Goal: Task Accomplishment & Management: Use online tool/utility

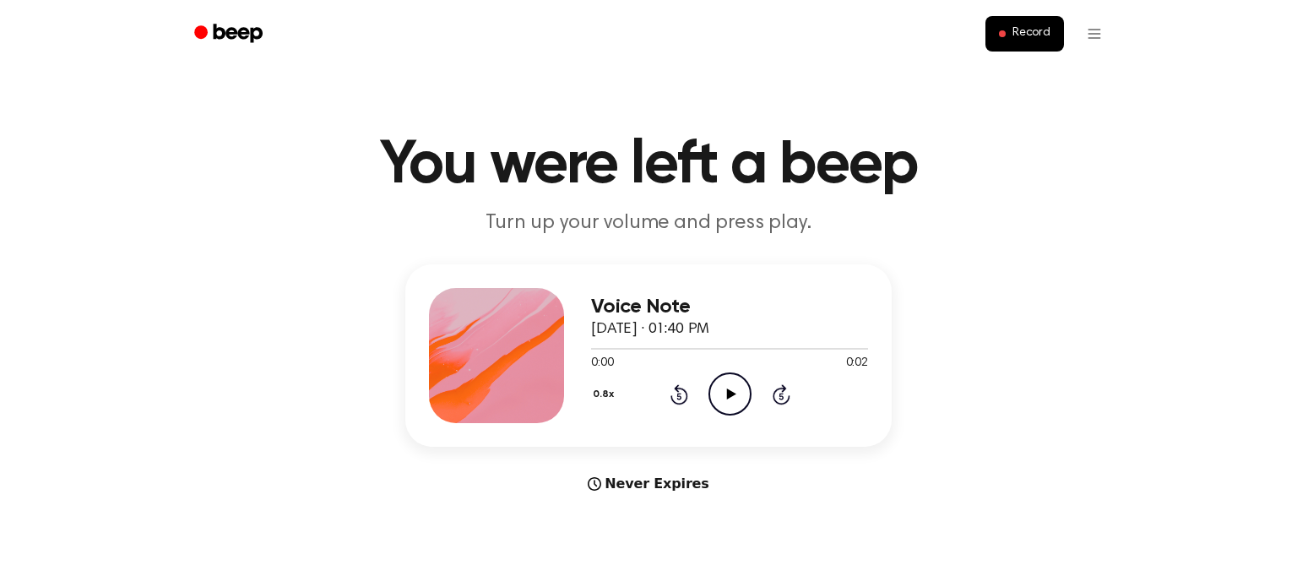
click at [234, 30] on icon "Beep" at bounding box center [238, 33] width 49 height 19
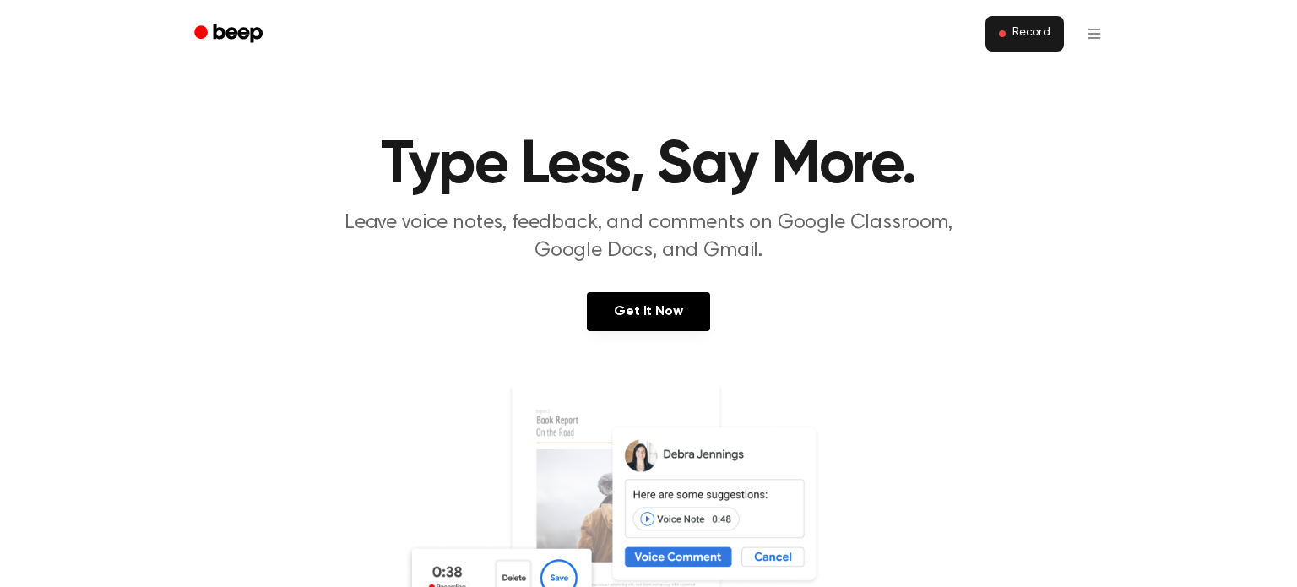
click at [1050, 36] on button "Record" at bounding box center [1024, 33] width 79 height 35
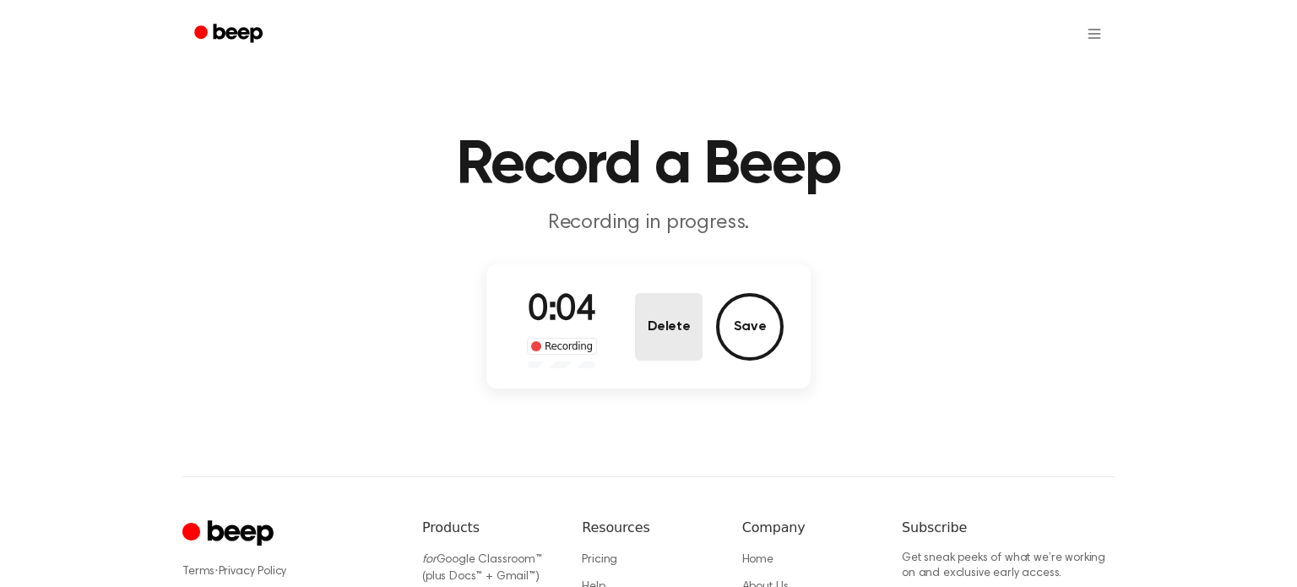
click at [664, 336] on button "Delete" at bounding box center [669, 327] width 68 height 68
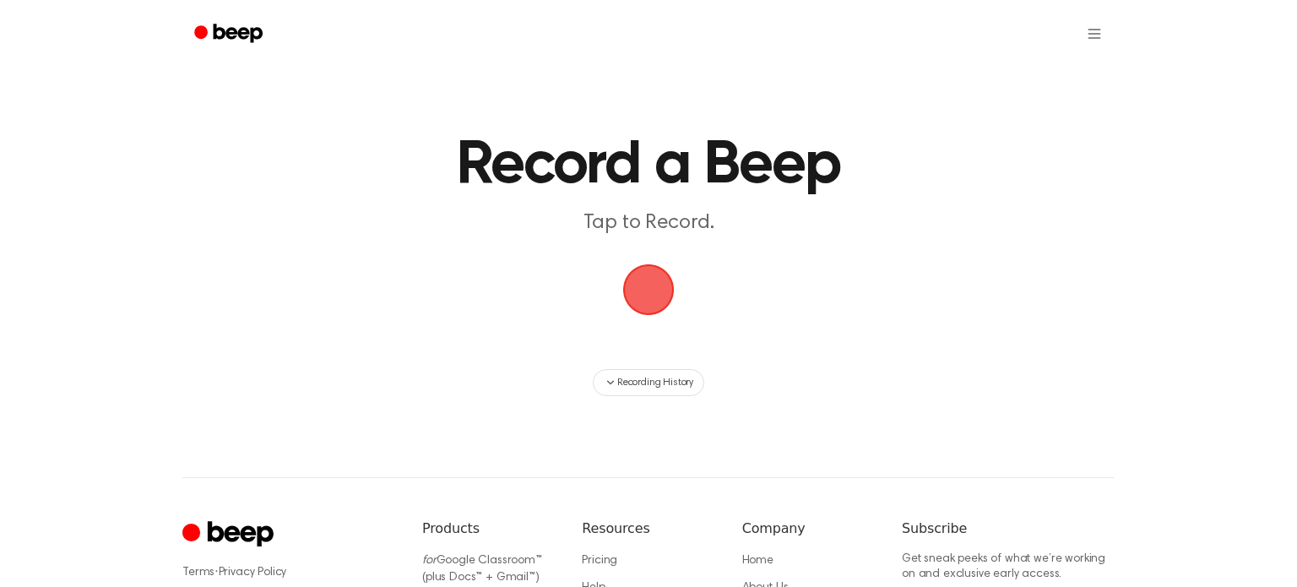
click at [254, 34] on icon "Beep" at bounding box center [230, 33] width 72 height 24
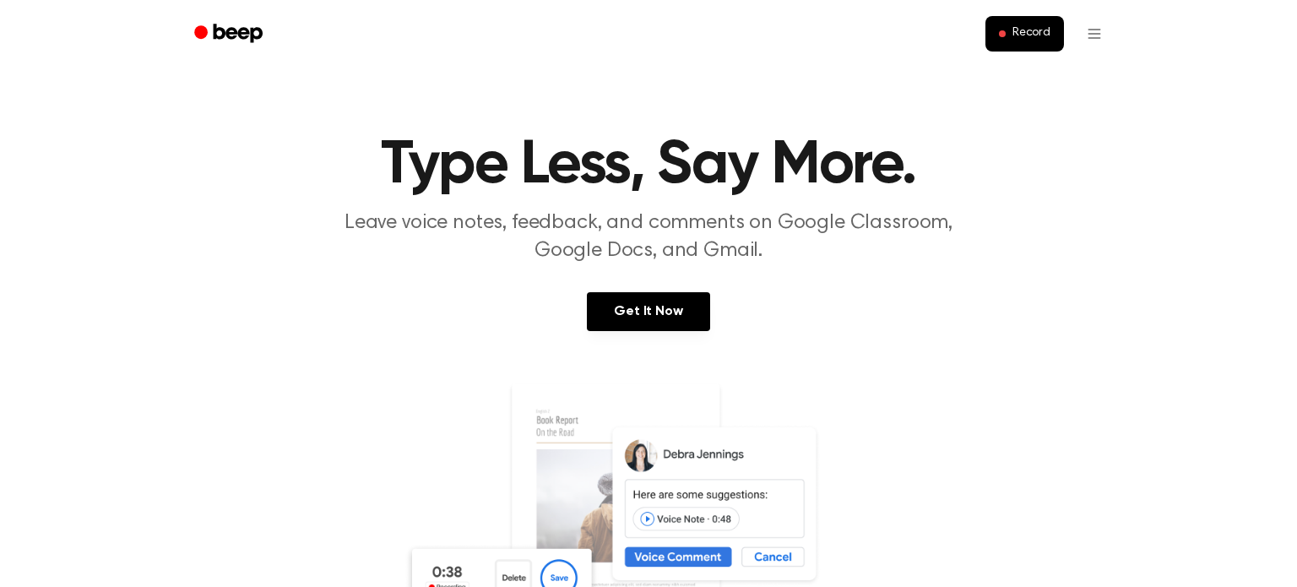
type input "60"
type input "#000000"
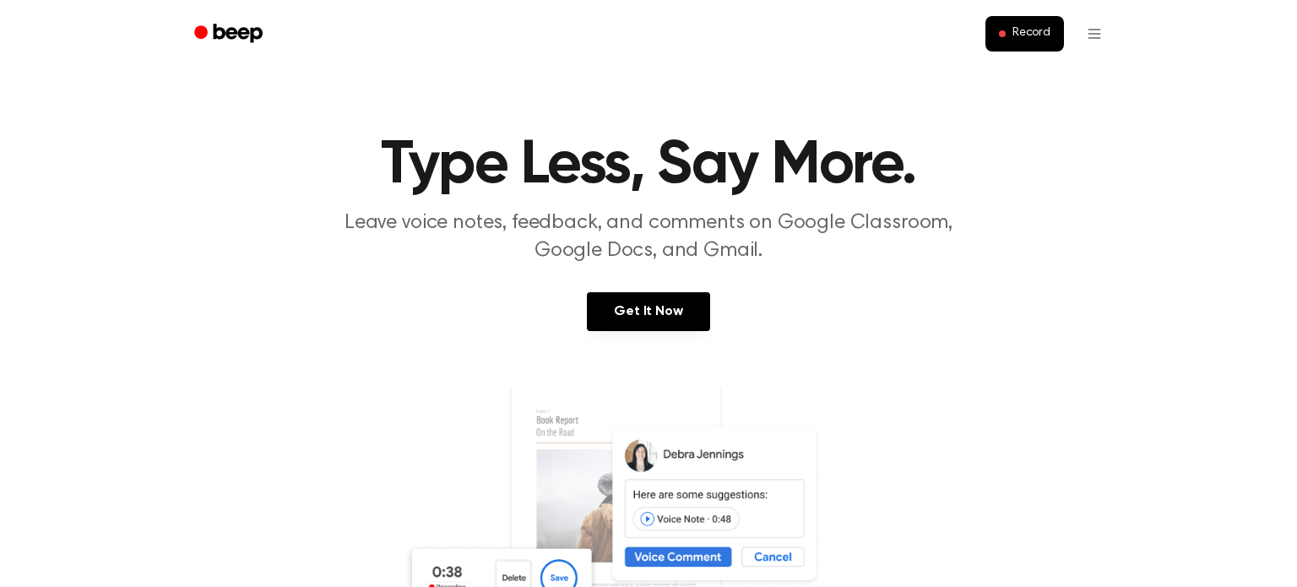
type input "8"
type input "#ffd500"
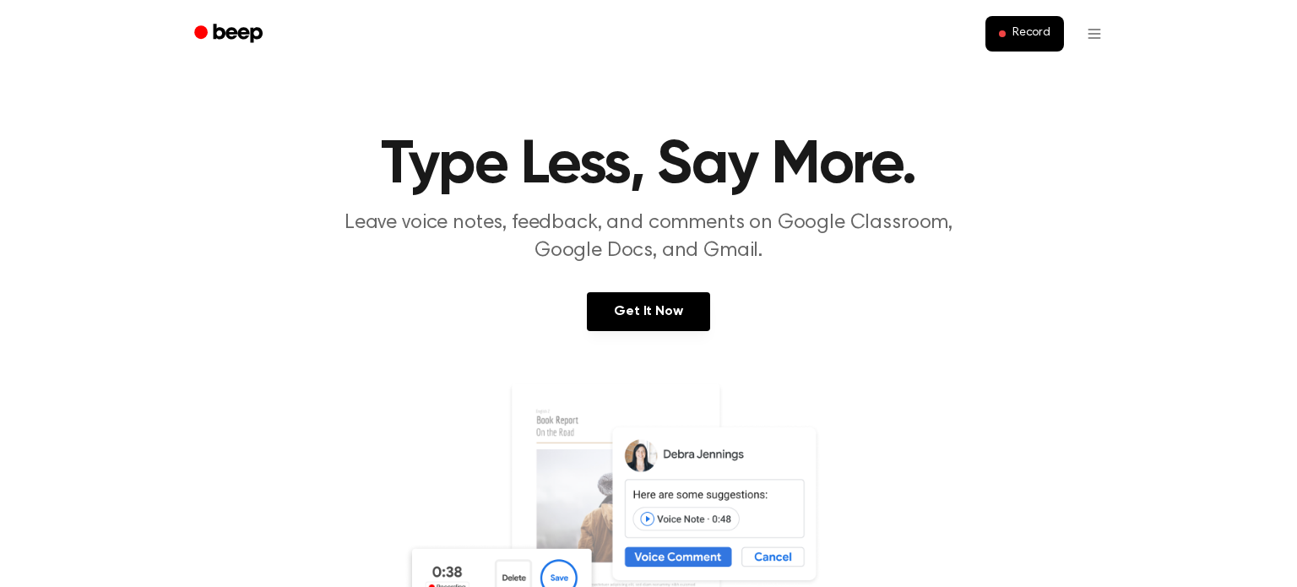
type input "60"
type input "35"
type input "#0c0808"
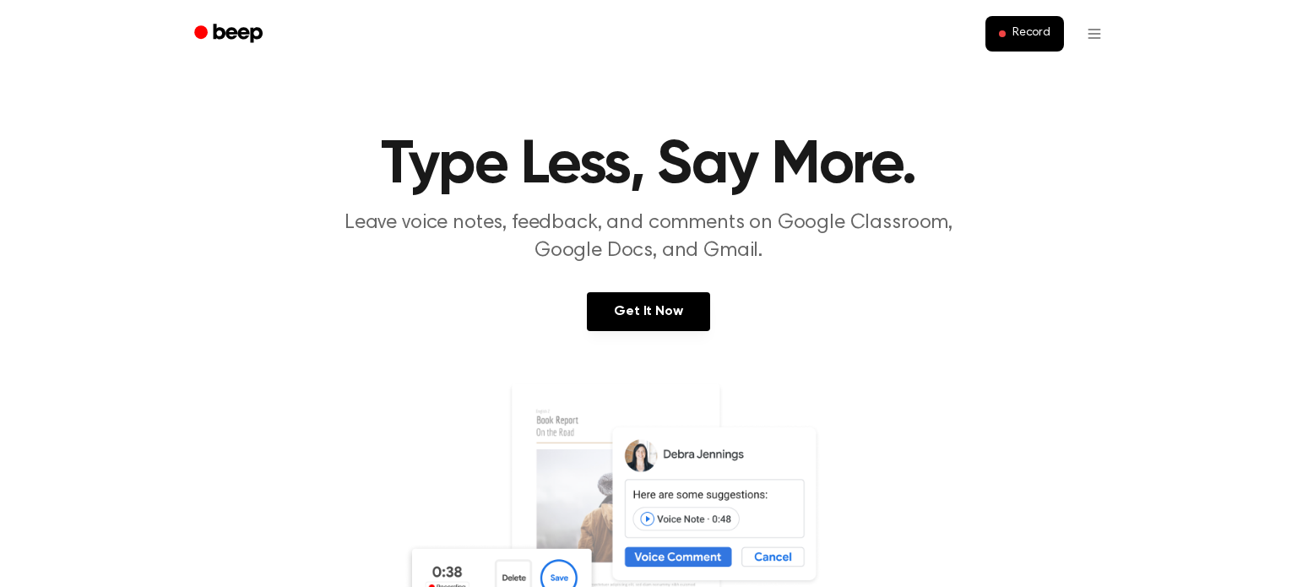
type input "9"
click at [1010, 14] on ul "Record" at bounding box center [702, 34] width 823 height 41
click at [1022, 29] on span "Record" at bounding box center [1031, 33] width 38 height 15
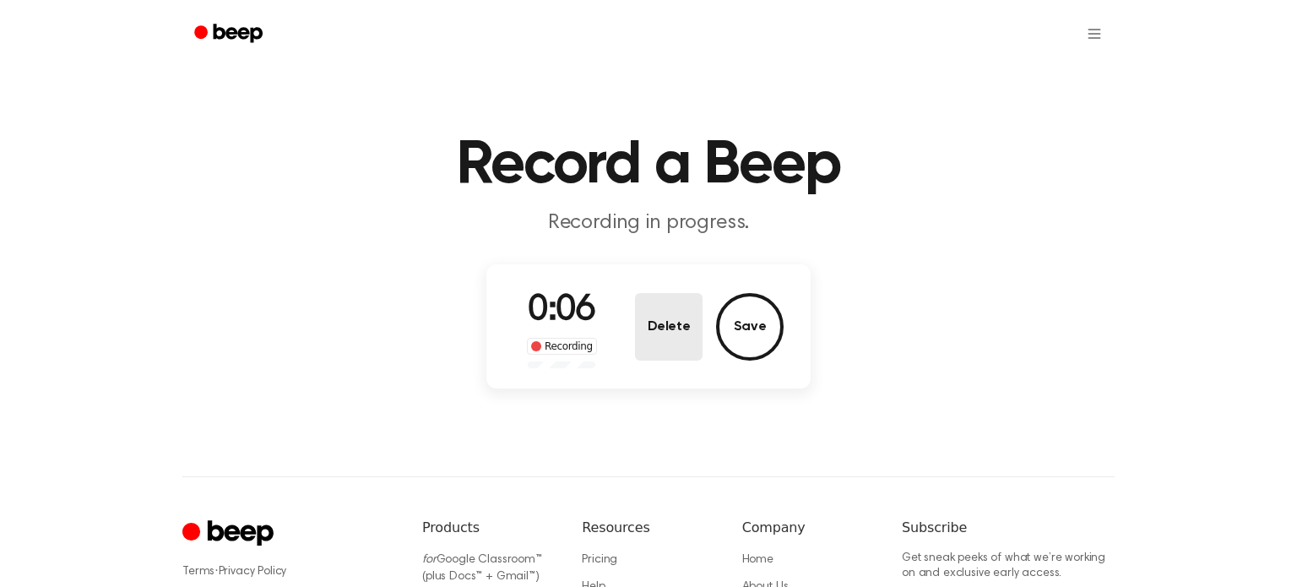
click at [663, 333] on button "Delete" at bounding box center [669, 327] width 68 height 68
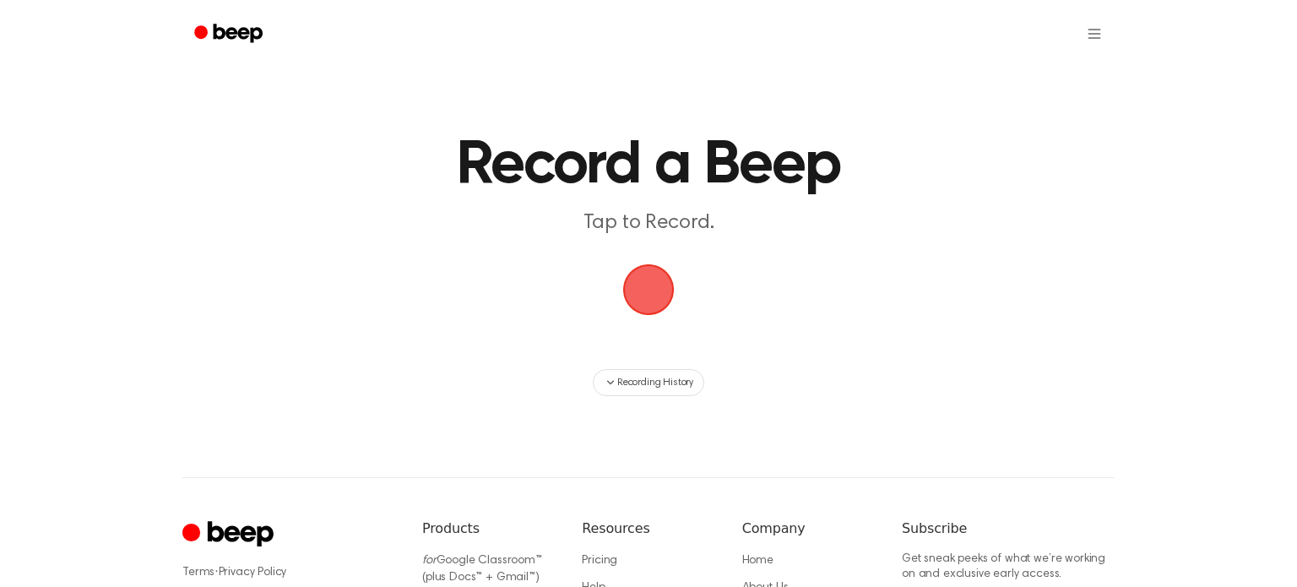
click at [640, 273] on span "button" at bounding box center [648, 289] width 57 height 57
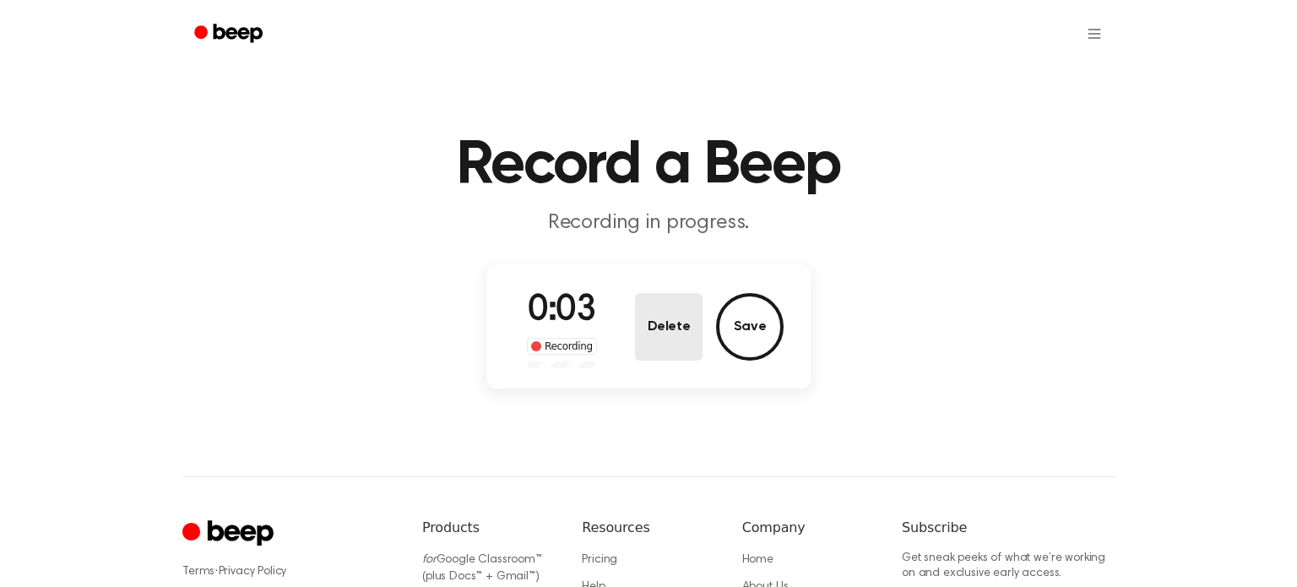
click at [664, 334] on button "Delete" at bounding box center [669, 327] width 68 height 68
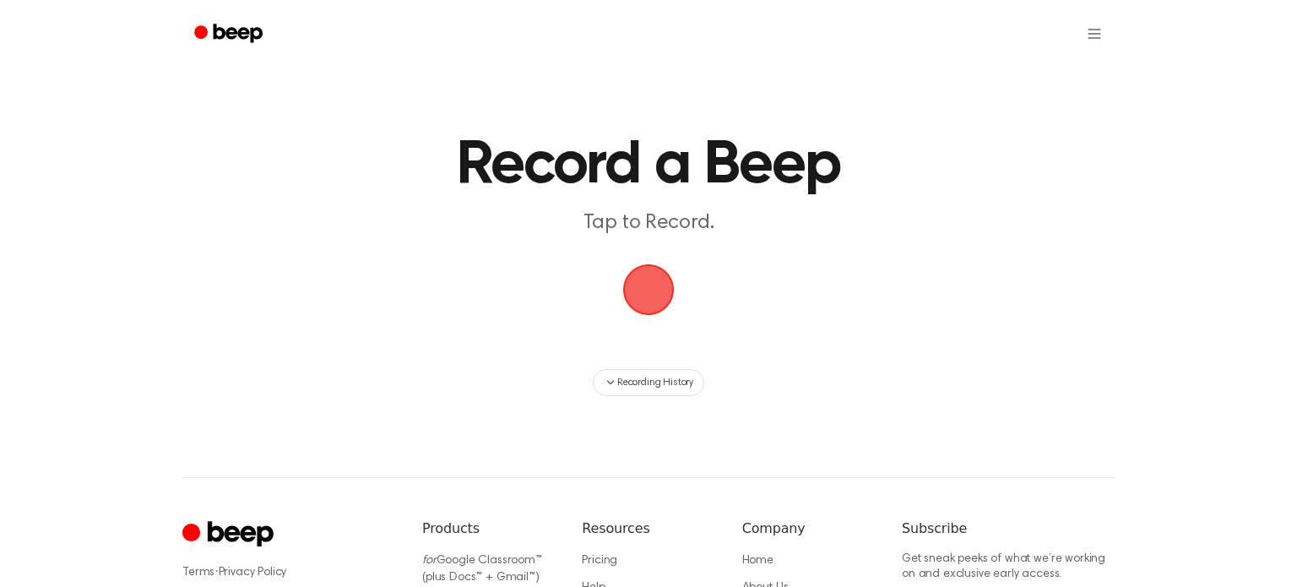
click at [653, 303] on span "button" at bounding box center [648, 289] width 57 height 57
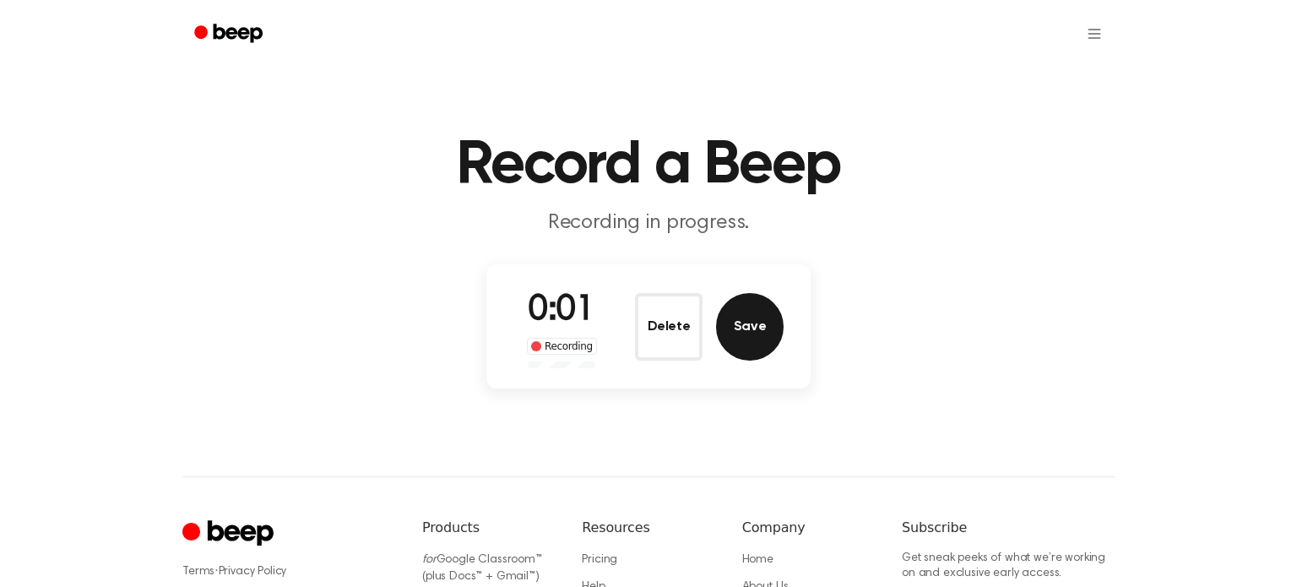
click at [724, 342] on button "Save" at bounding box center [750, 327] width 68 height 68
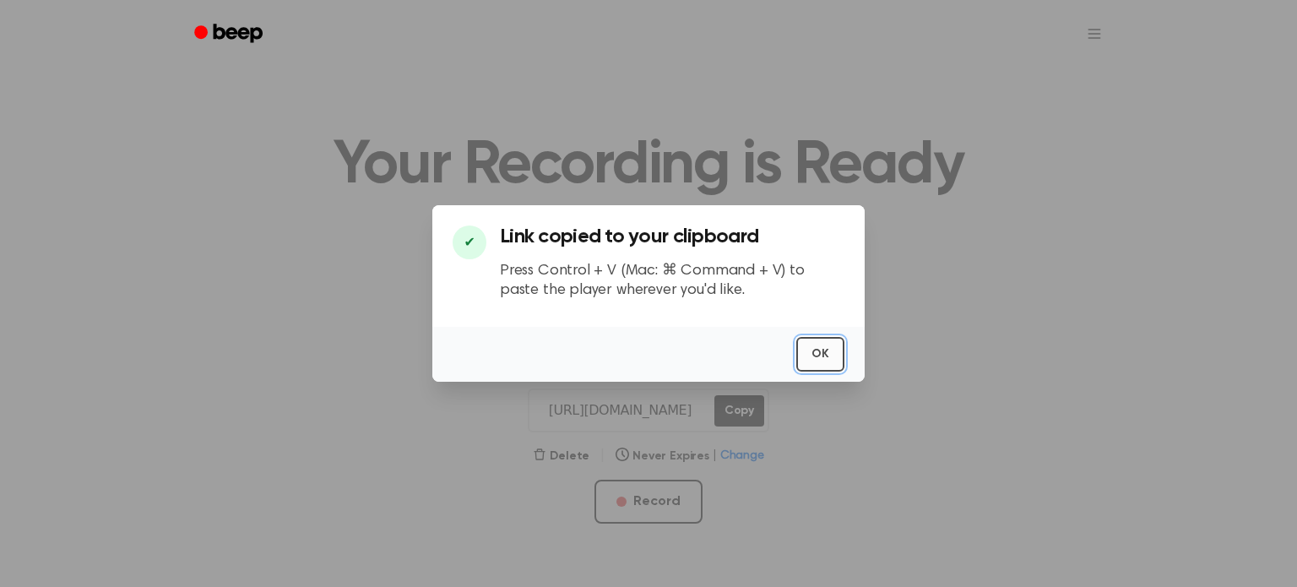
click at [818, 351] on button "OK" at bounding box center [820, 354] width 48 height 35
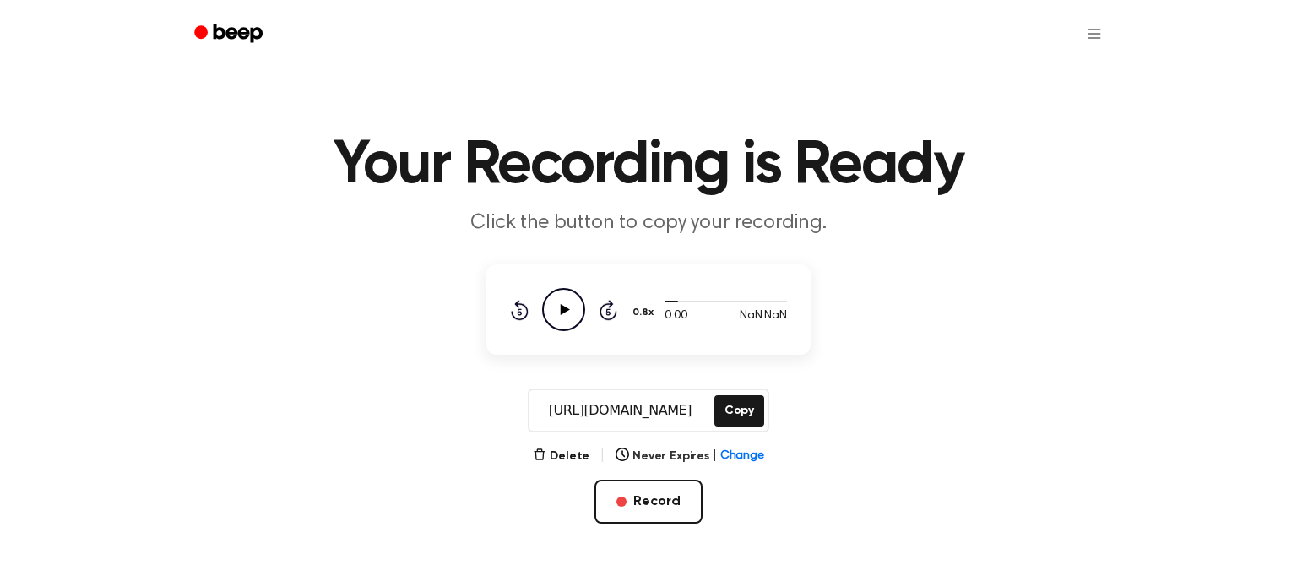
click at [567, 312] on icon "Play Audio" at bounding box center [563, 309] width 43 height 43
click at [564, 312] on icon "Play Audio" at bounding box center [563, 309] width 43 height 43
click at [564, 312] on icon "Pause Audio" at bounding box center [563, 309] width 43 height 43
click at [544, 451] on icon "button" at bounding box center [539, 453] width 11 height 11
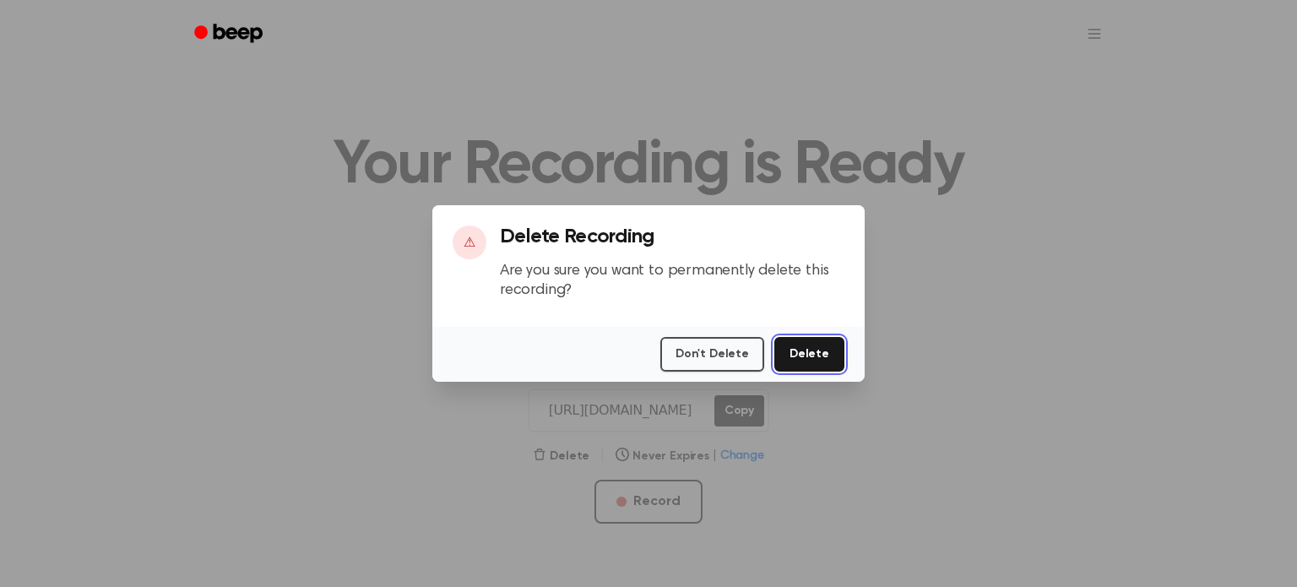
click at [841, 344] on button "Delete" at bounding box center [809, 354] width 70 height 35
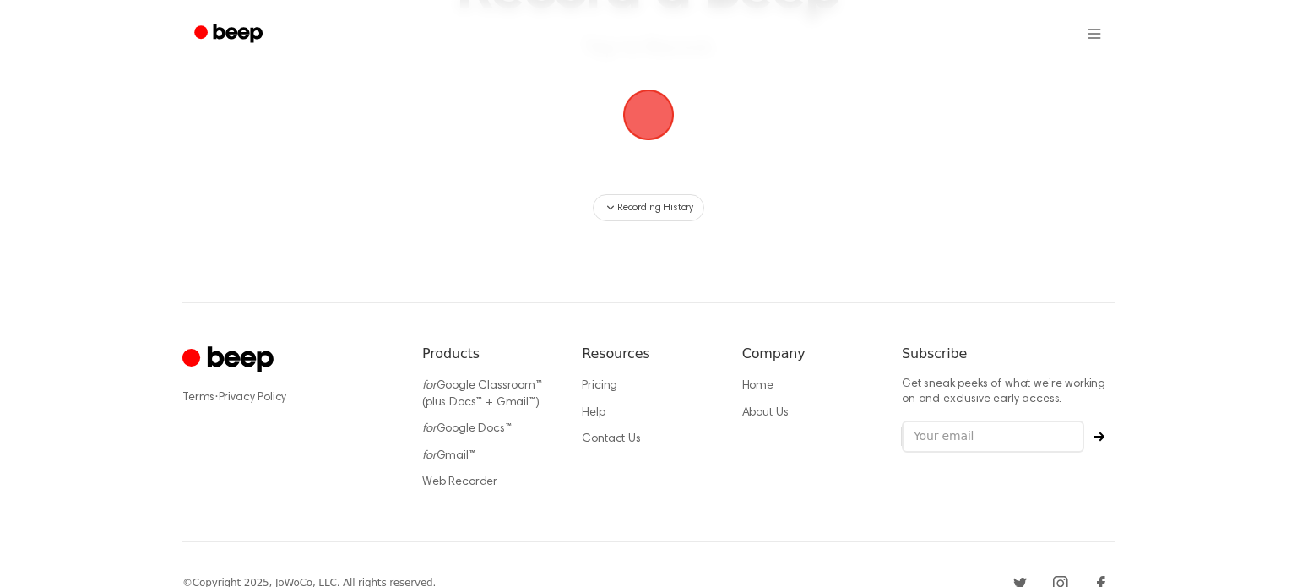
scroll to position [208, 0]
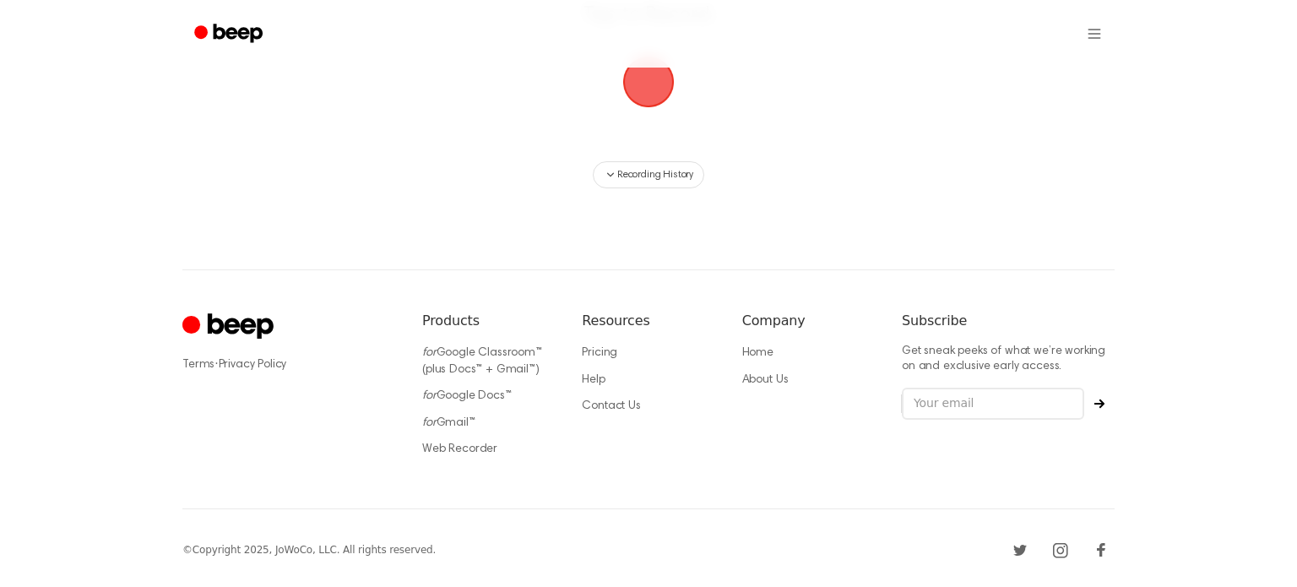
type input "60"
type input "#ff0019"
type input "60"
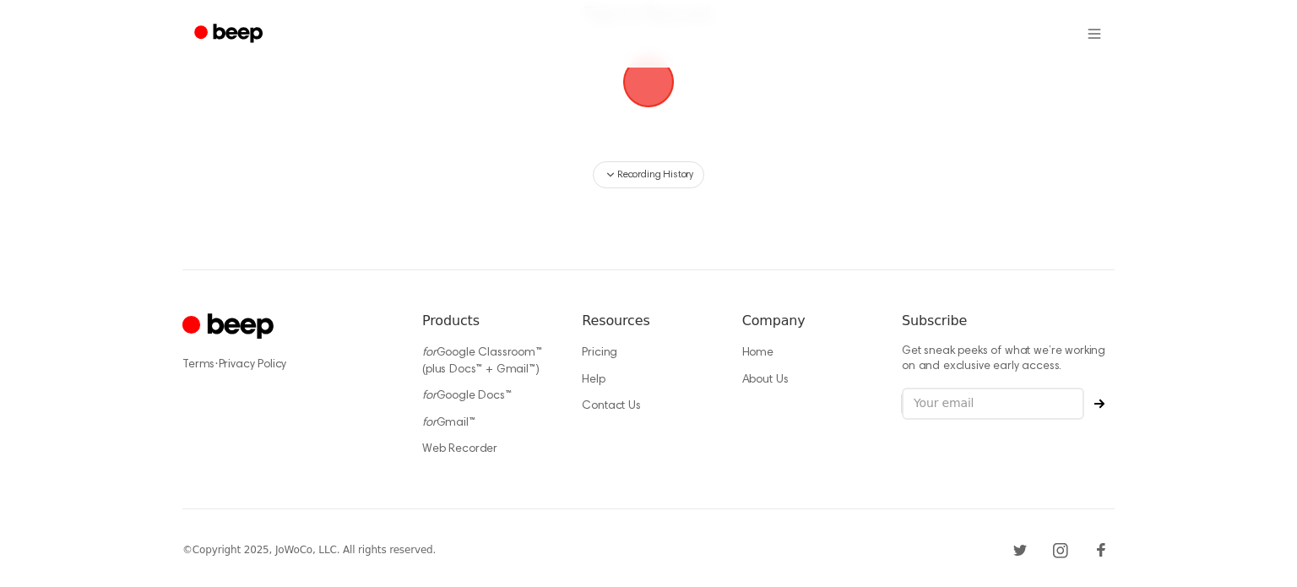
type input "#000000"
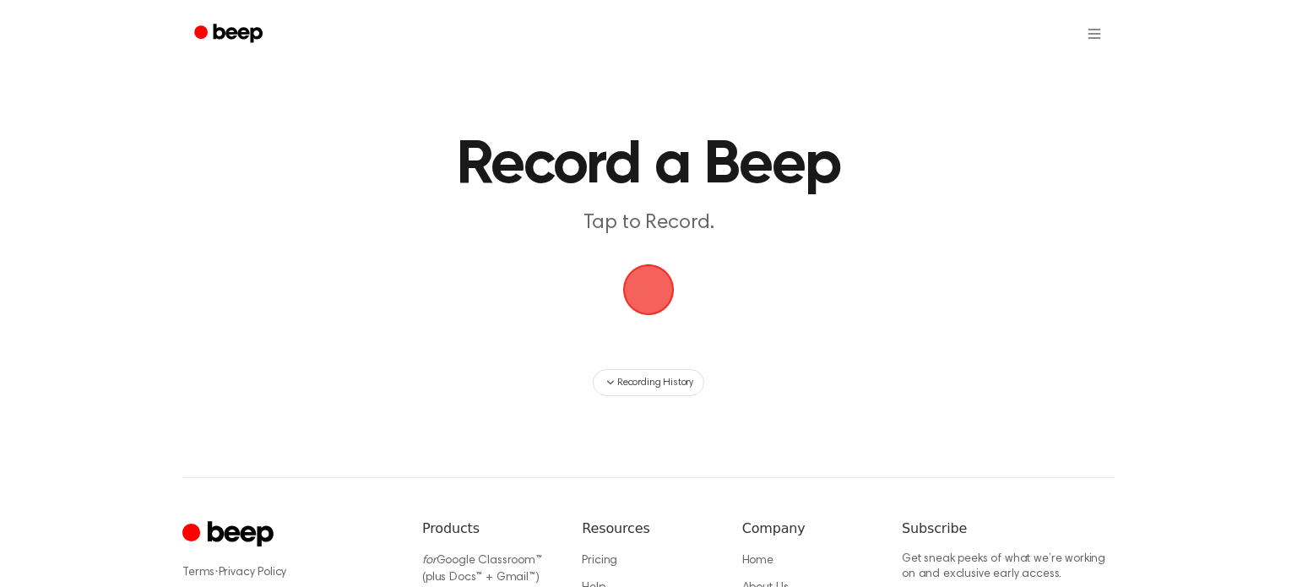
click at [224, 51] on div at bounding box center [648, 34] width 932 height 68
click at [222, 23] on icon "Beep" at bounding box center [230, 33] width 72 height 24
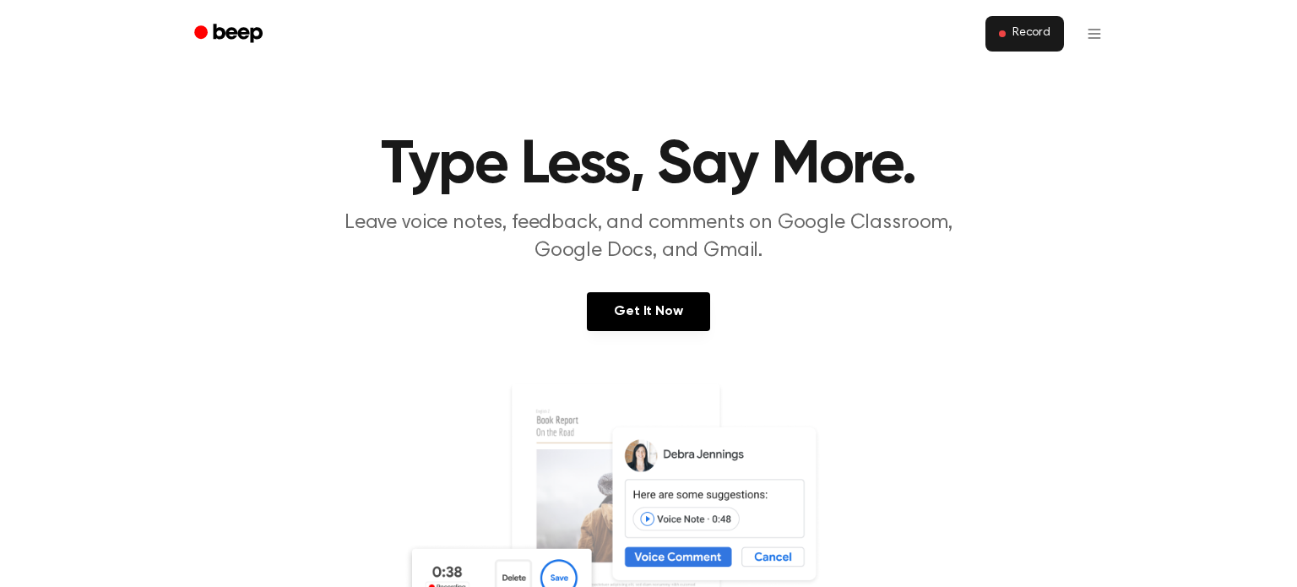
click at [1007, 30] on button "Record" at bounding box center [1024, 33] width 79 height 35
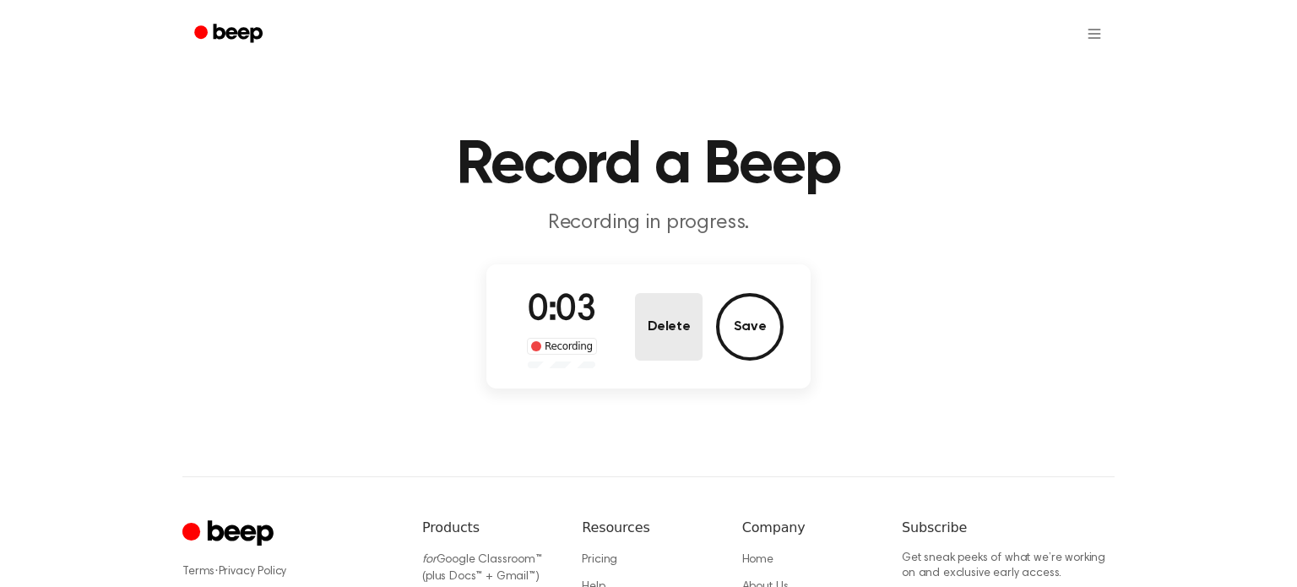
click at [657, 317] on button "Delete" at bounding box center [669, 327] width 68 height 68
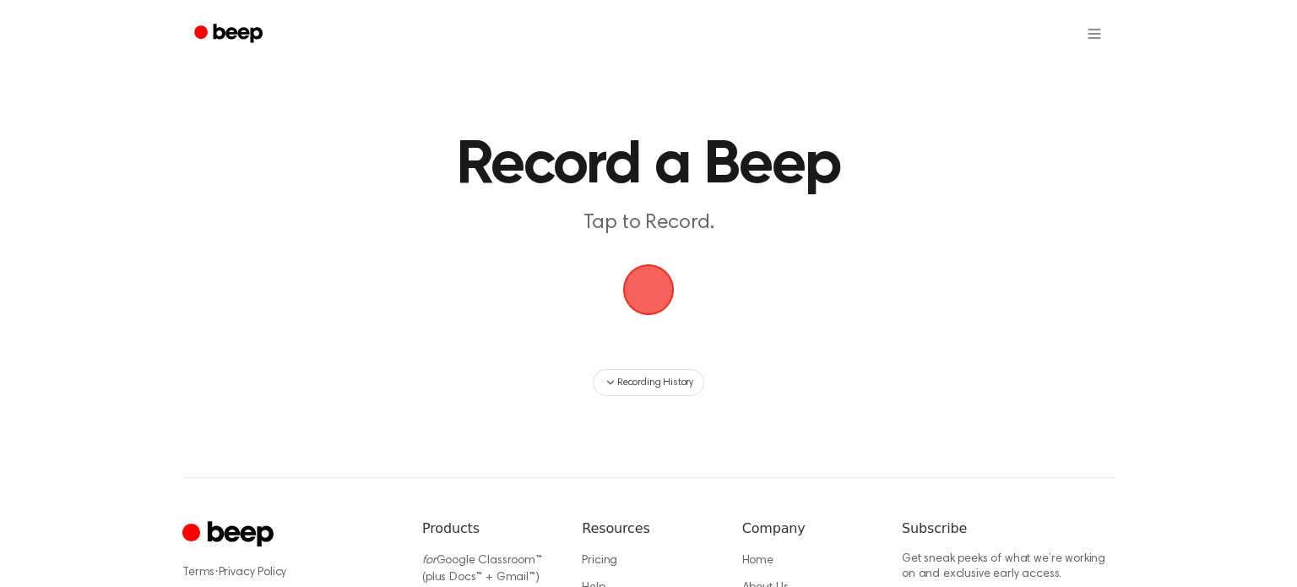
click at [223, 19] on link "Beep" at bounding box center [229, 34] width 95 height 33
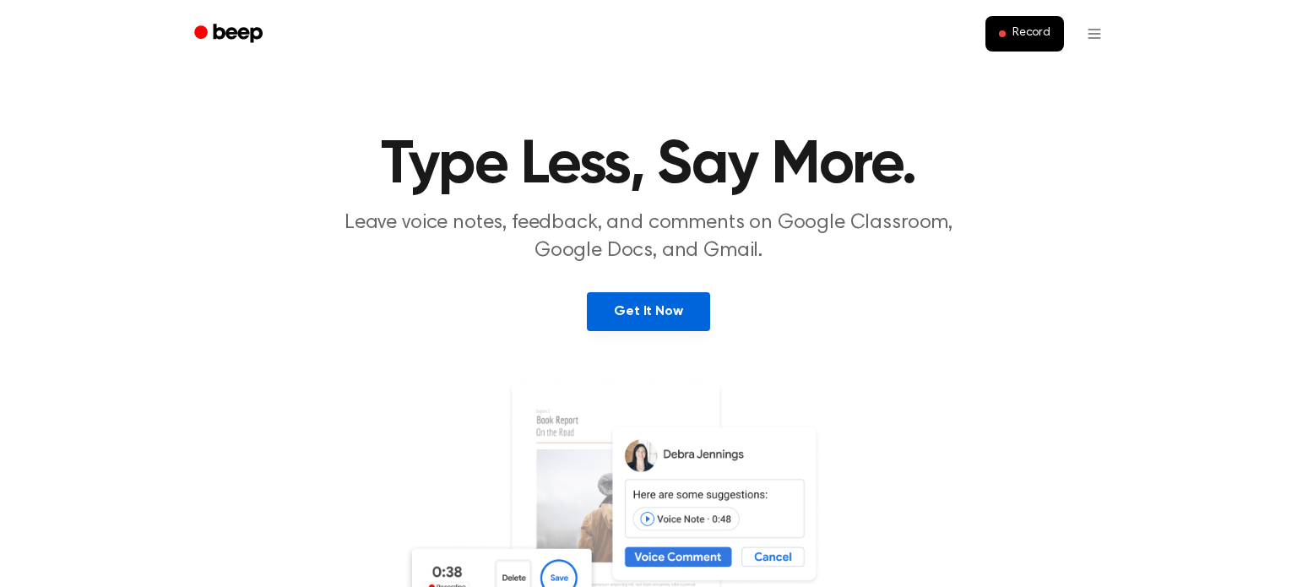
click at [597, 322] on link "Get It Now" at bounding box center [648, 311] width 122 height 39
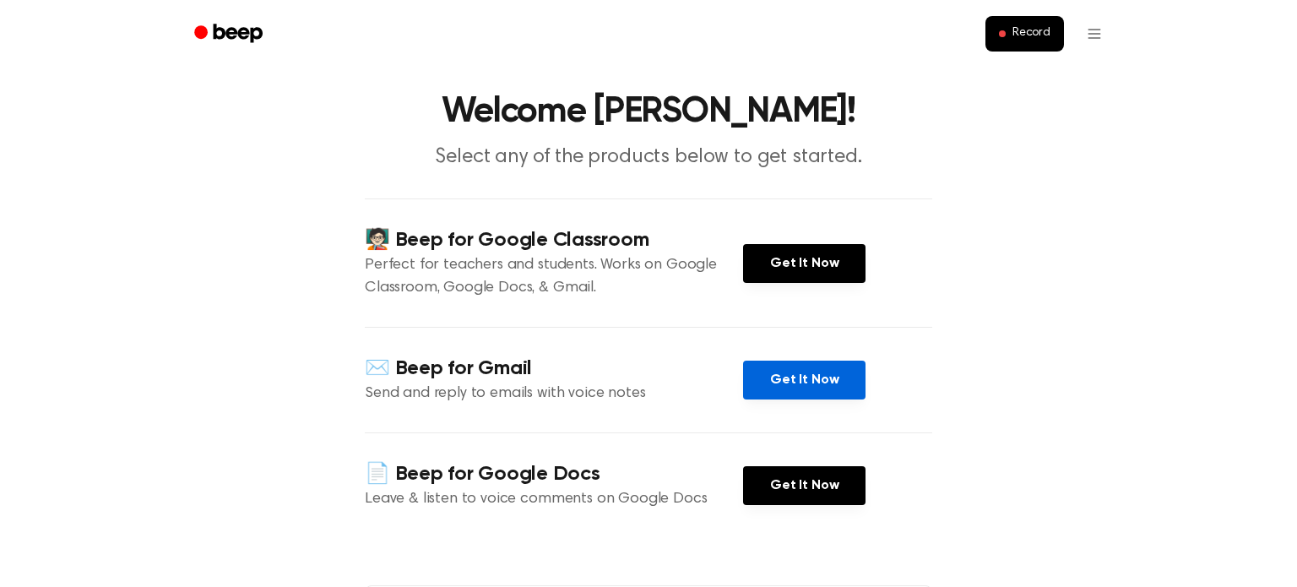
scroll to position [35, 0]
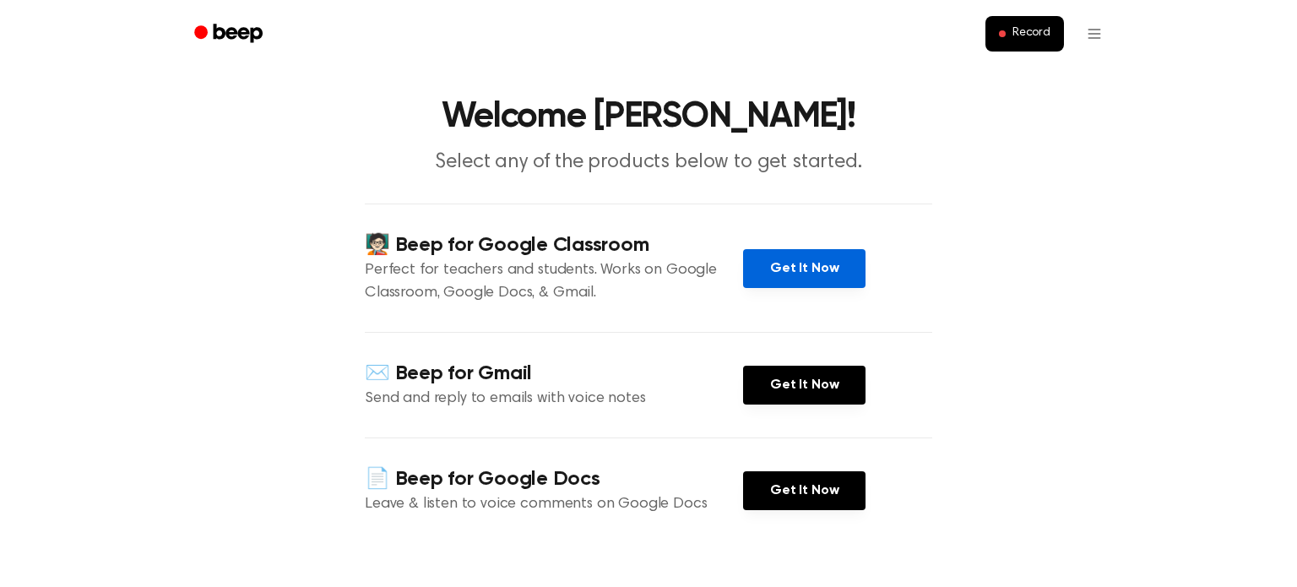
click at [787, 268] on link "Get It Now" at bounding box center [804, 268] width 122 height 39
type input "60"
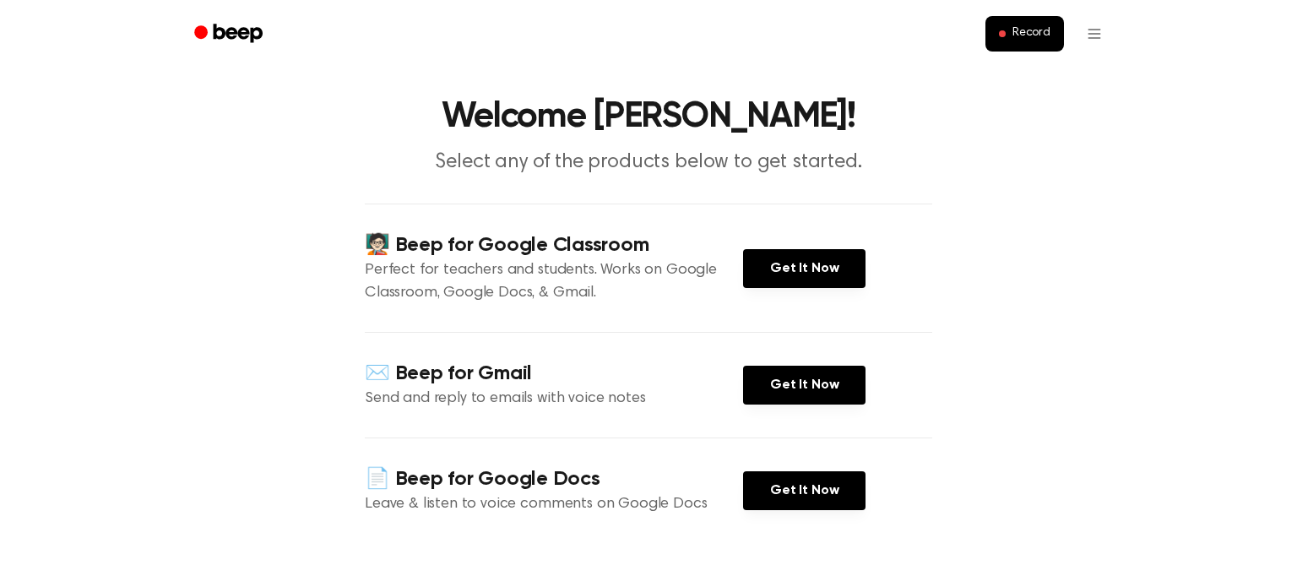
type input "#ede9e9"
click at [833, 474] on link "Get It Now" at bounding box center [804, 490] width 122 height 39
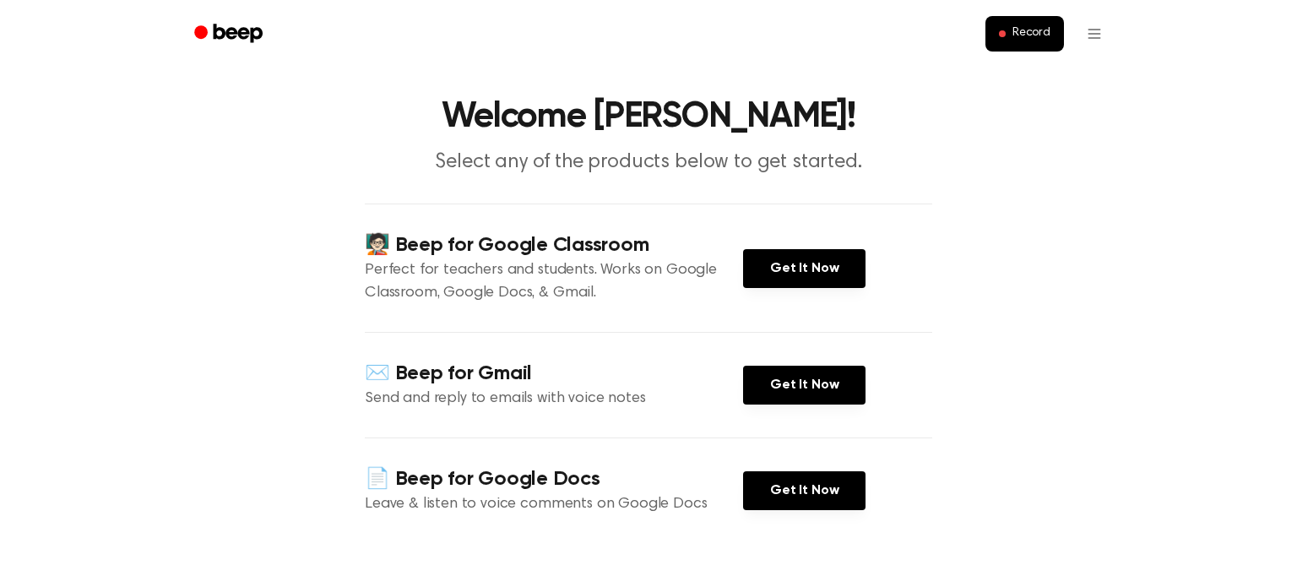
type input "#9c9c9c"
type input "1"
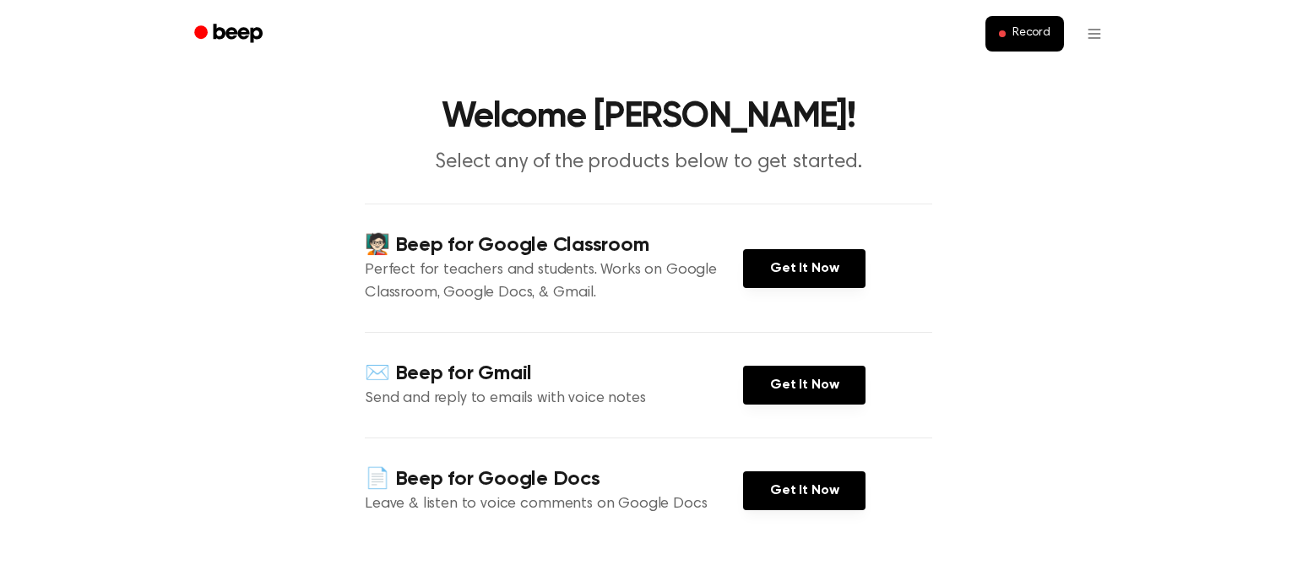
type input "34"
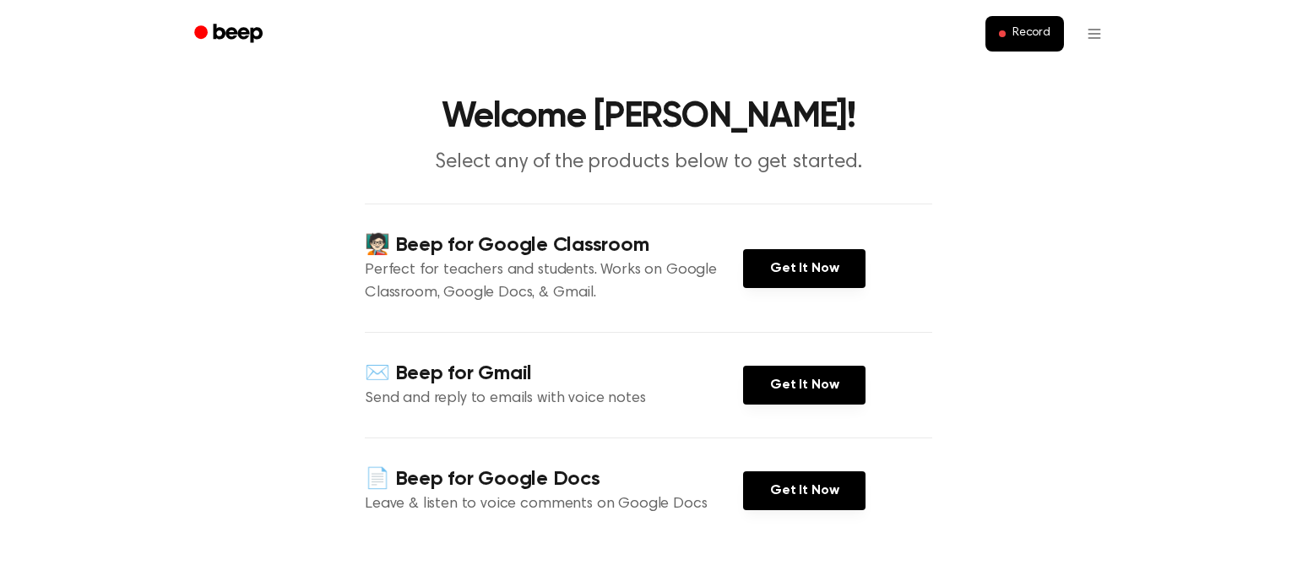
type input "#311111"
click at [1259, 467] on main "Welcome [PERSON_NAME]! Select any of the products below to get started. 🧑🏻‍🏫 Be…" at bounding box center [648, 429] width 1297 height 929
click at [1227, 490] on main "Welcome [PERSON_NAME]! Select any of the products below to get started. 🧑🏻‍🏫 Be…" at bounding box center [648, 429] width 1297 height 929
click at [1202, 419] on main "Welcome [PERSON_NAME]! Select any of the products below to get started. 🧑🏻‍🏫 Be…" at bounding box center [648, 429] width 1297 height 929
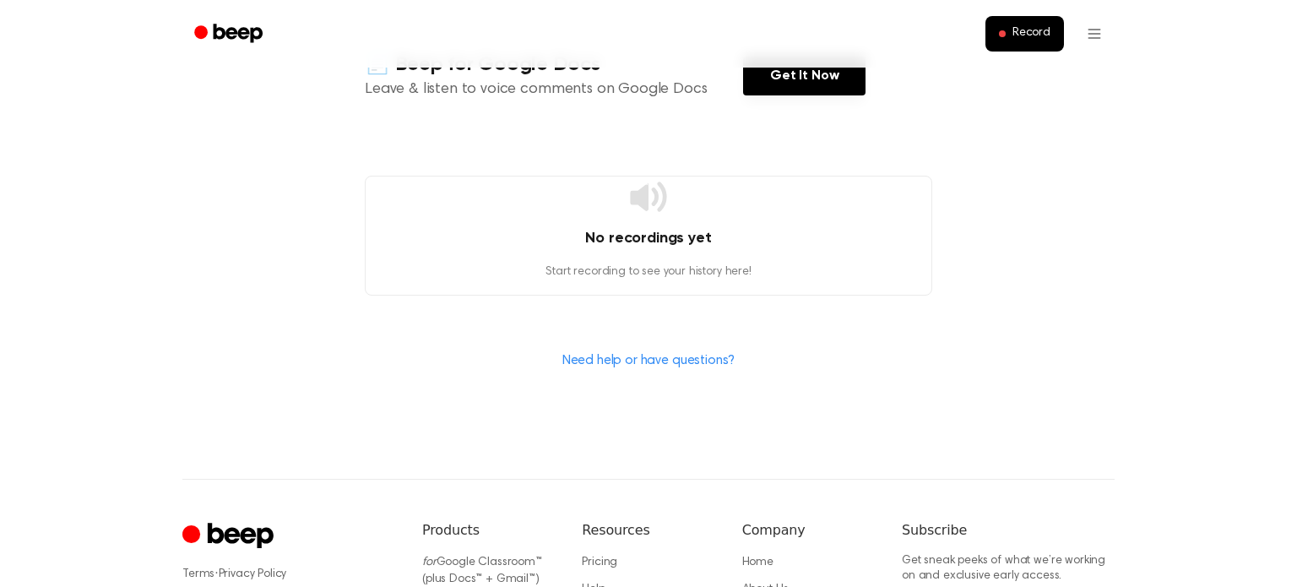
click at [1155, 312] on main "Welcome [PERSON_NAME]! Select any of the products below to get started. 🧑🏻‍🏫 Be…" at bounding box center [648, 14] width 1297 height 929
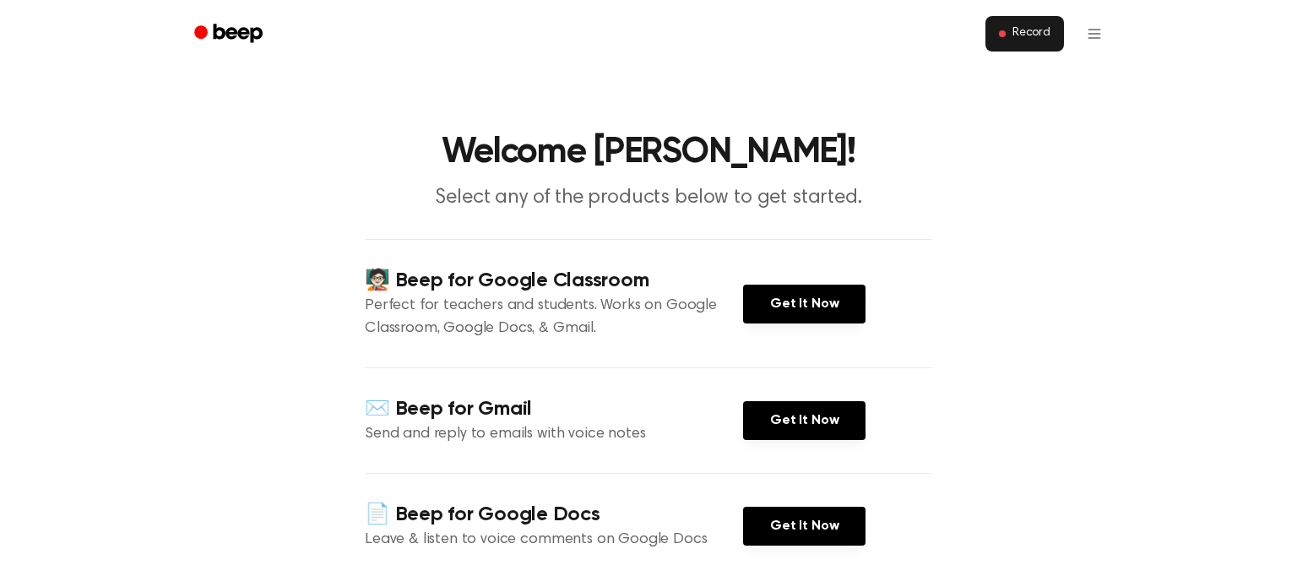
click at [1026, 39] on span "Record" at bounding box center [1031, 33] width 38 height 15
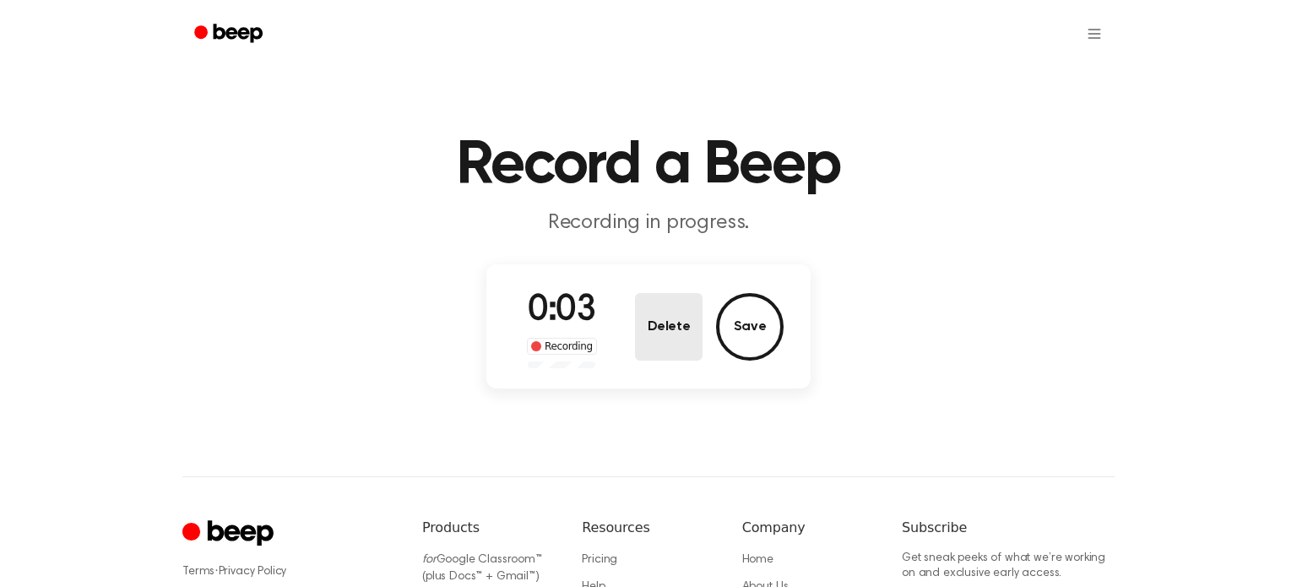
click at [669, 334] on button "Delete" at bounding box center [669, 327] width 68 height 68
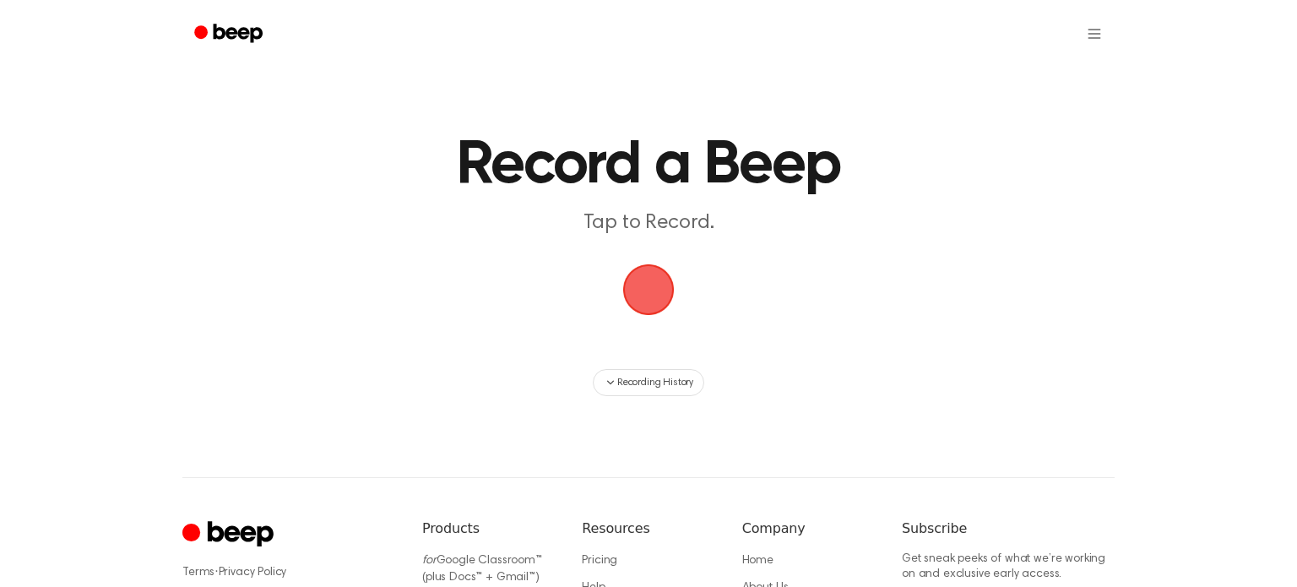
click at [637, 283] on span "button" at bounding box center [648, 289] width 69 height 69
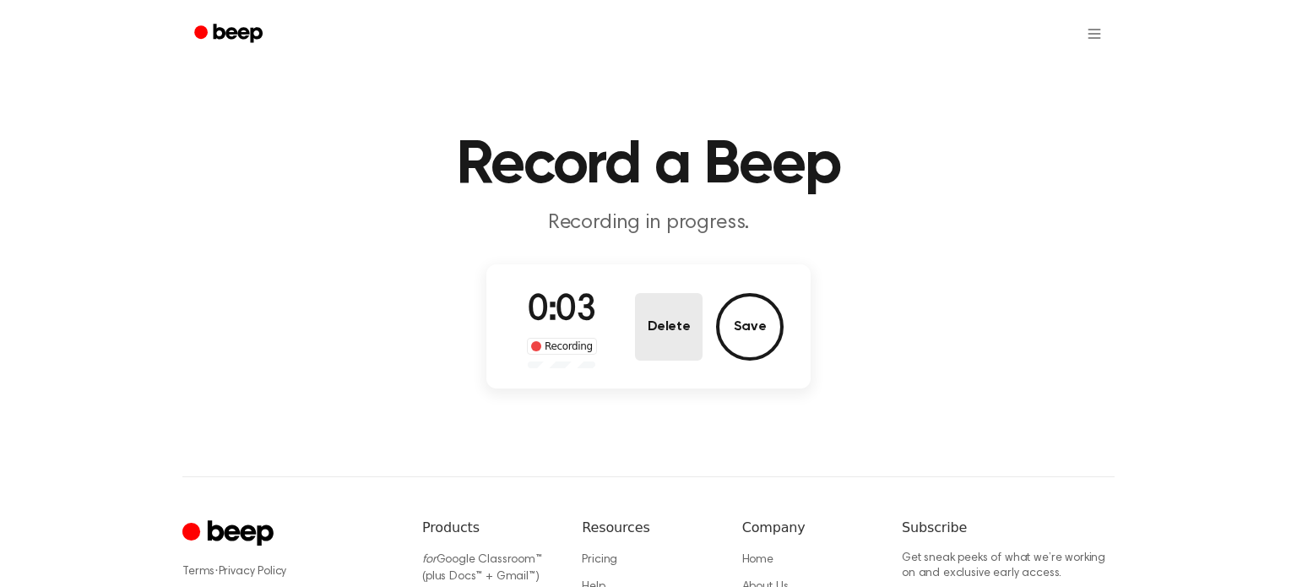
click at [669, 296] on button "Delete" at bounding box center [669, 327] width 68 height 68
click at [757, 328] on main "Record a Beep Recording in progress. 0:03 Recording Delete Save" at bounding box center [648, 197] width 1297 height 395
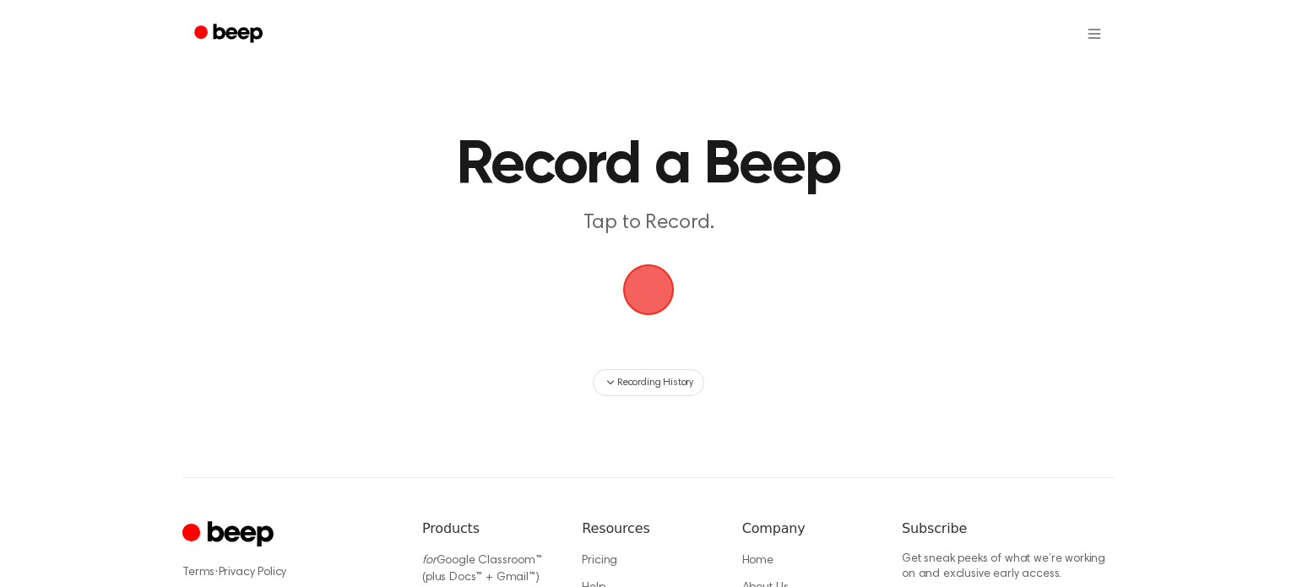
click at [757, 328] on main "Record a Beep Tap to Record. Recording History" at bounding box center [648, 198] width 1297 height 396
click at [768, 316] on main "Record a Beep Tap to Record. Recording History" at bounding box center [648, 198] width 1297 height 396
click at [436, 286] on main "Record a Beep Tap to Record. Recording History" at bounding box center [648, 198] width 1297 height 396
click at [393, 257] on main "Record a Beep Tap to Record. Recording History" at bounding box center [648, 198] width 1297 height 396
click at [247, 43] on icon "Beep" at bounding box center [230, 33] width 72 height 24
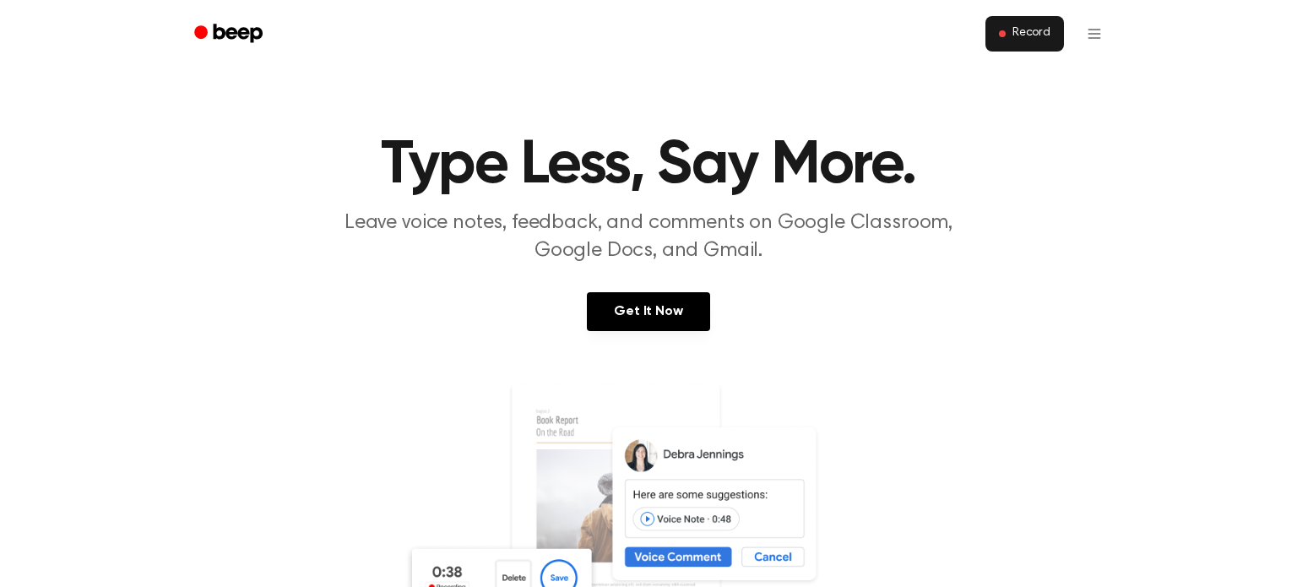
click at [1035, 22] on button "Record" at bounding box center [1024, 33] width 79 height 35
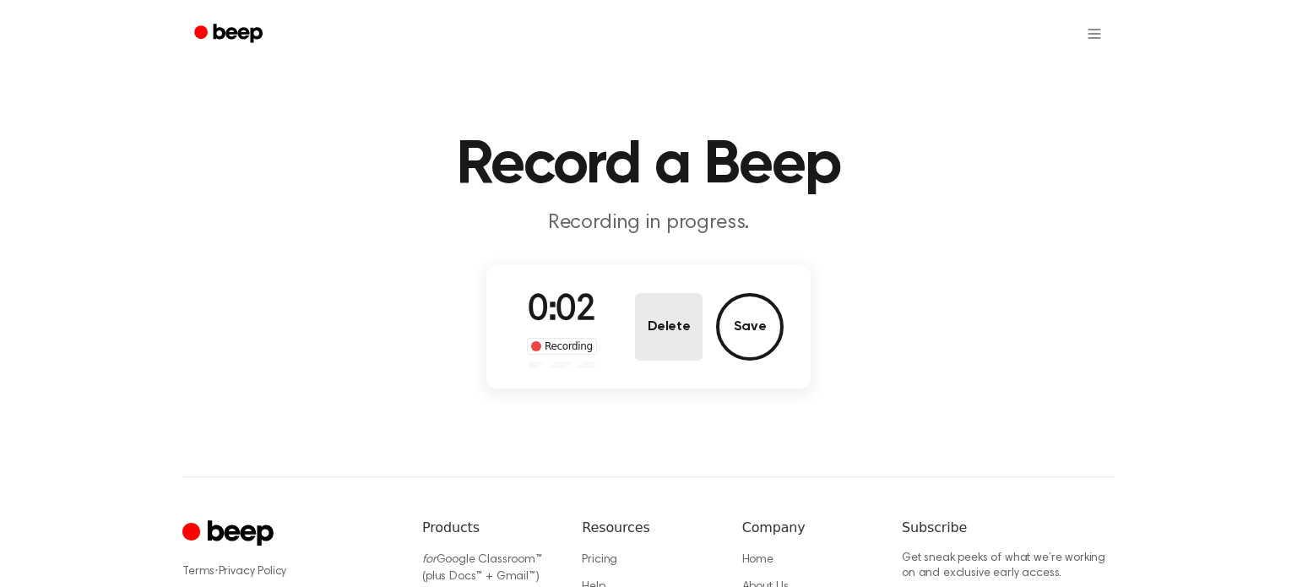
click at [688, 333] on button "Delete" at bounding box center [669, 327] width 68 height 68
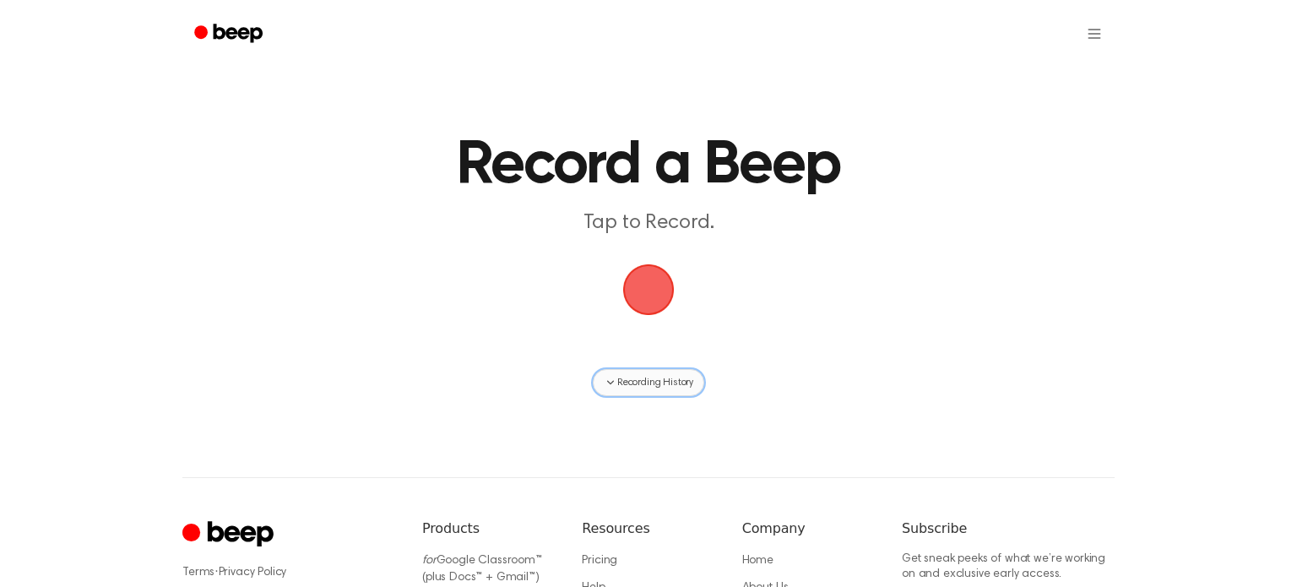
click at [669, 393] on button "Recording History" at bounding box center [648, 382] width 111 height 27
